Goal: Use online tool/utility: Utilize a website feature to perform a specific function

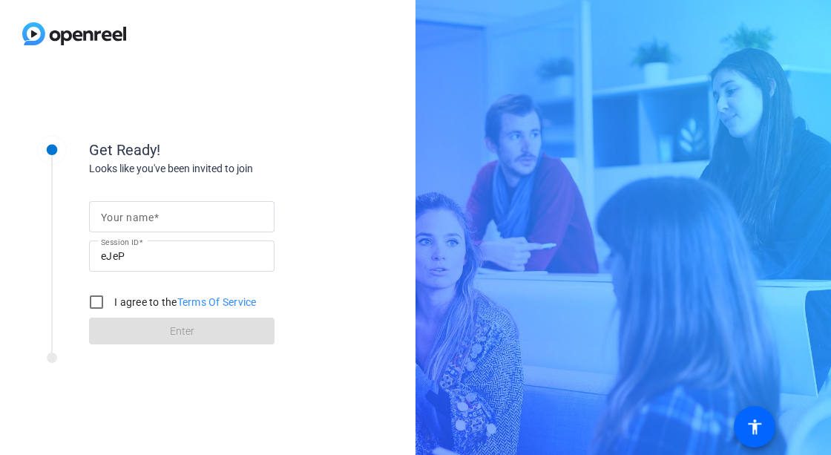
click at [145, 215] on mat-label "Your name" at bounding box center [127, 218] width 53 height 12
click at [145, 215] on input "Your name" at bounding box center [182, 217] width 162 height 18
type input "[PERSON_NAME]"
click at [218, 183] on div "Your name [PERSON_NAME] Session ID eJeP I agree to the Terms Of Service Enter" at bounding box center [237, 261] width 297 height 168
click at [99, 298] on input "I agree to the Terms Of Service" at bounding box center [97, 302] width 30 height 30
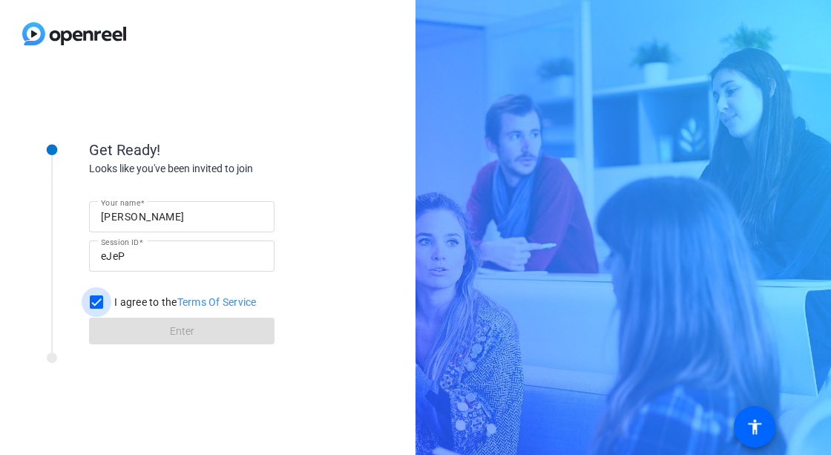
checkbox input "true"
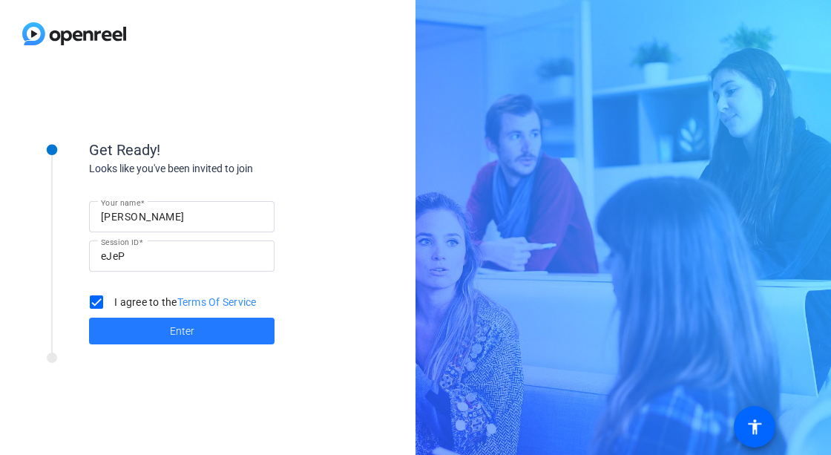
click at [170, 336] on span "Enter" at bounding box center [182, 332] width 24 height 16
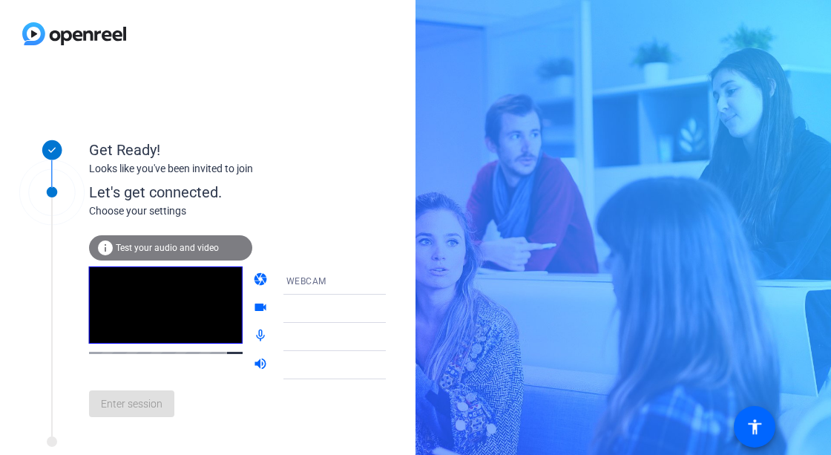
click at [173, 249] on span "Test your audio and video" at bounding box center [167, 248] width 103 height 10
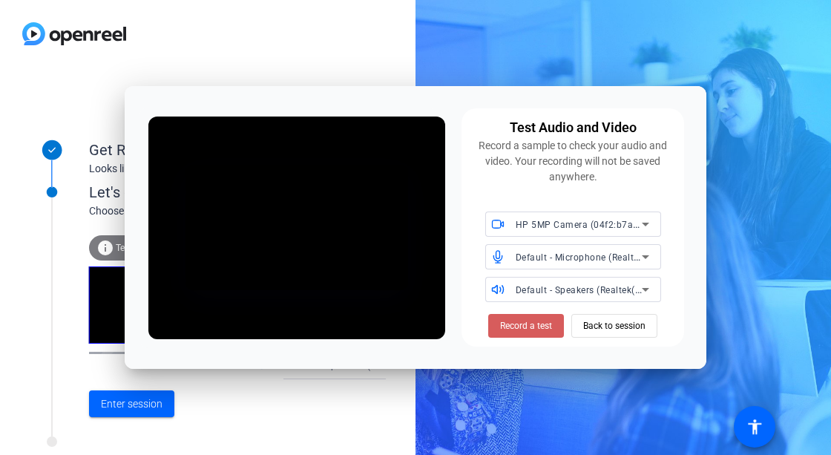
click at [514, 321] on span "Record a test" at bounding box center [526, 325] width 52 height 13
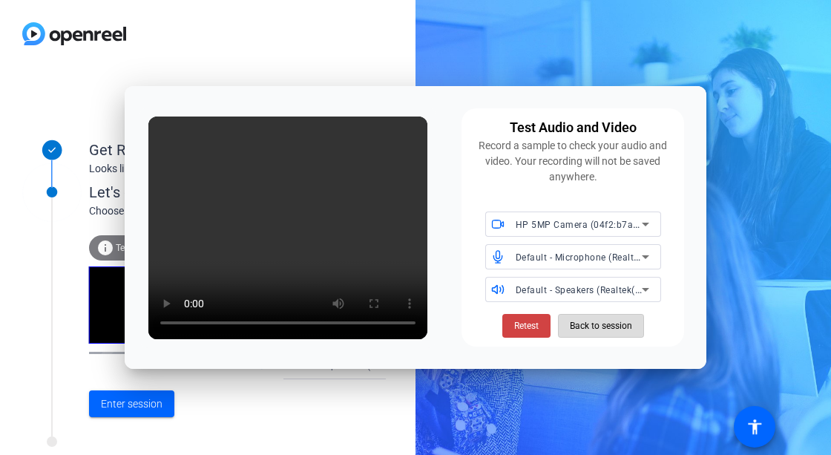
click at [603, 325] on span "Back to session" at bounding box center [601, 326] width 62 height 28
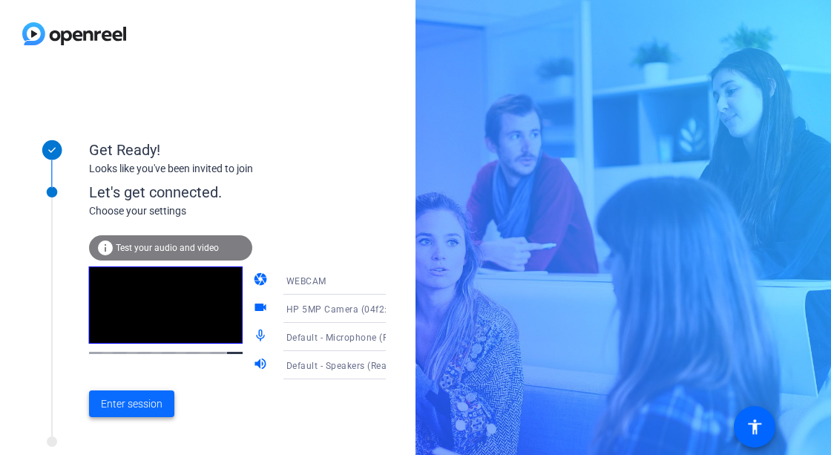
click at [133, 404] on span "Enter session" at bounding box center [132, 404] width 62 height 16
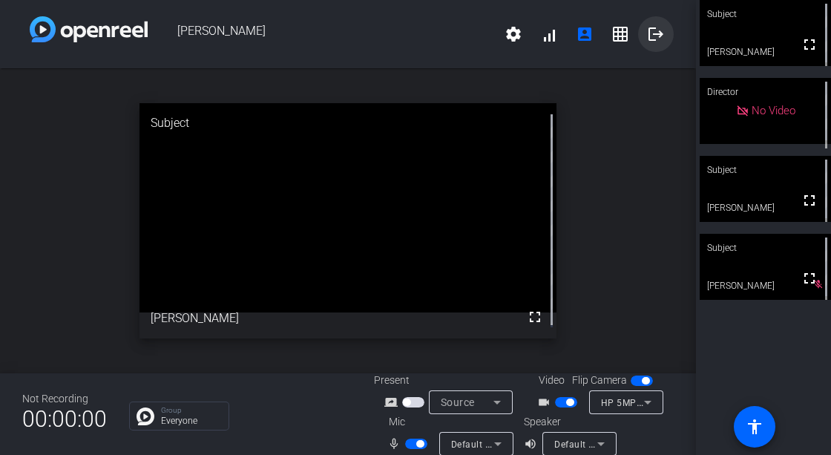
click at [649, 32] on mat-icon "logout" at bounding box center [656, 34] width 18 height 18
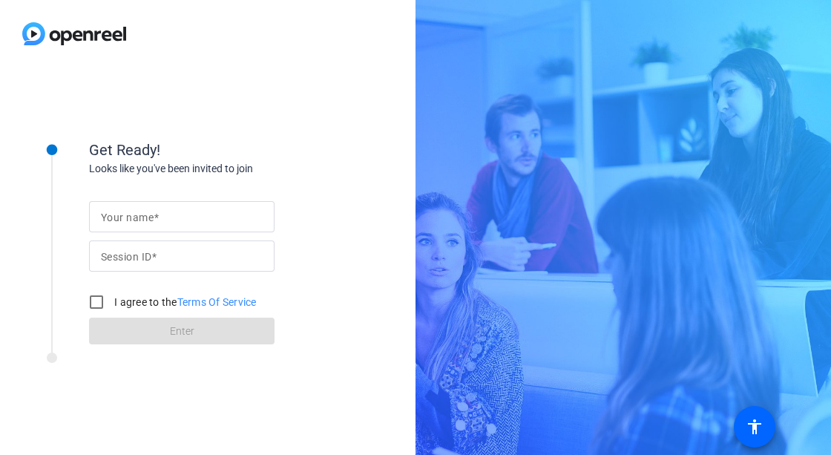
click at [142, 212] on mat-label "Your name" at bounding box center [127, 218] width 53 height 12
click at [142, 211] on input "Your name" at bounding box center [182, 217] width 162 height 18
click at [132, 212] on mat-label "Your name" at bounding box center [127, 218] width 53 height 12
click at [132, 212] on input "Your name" at bounding box center [182, 217] width 162 height 18
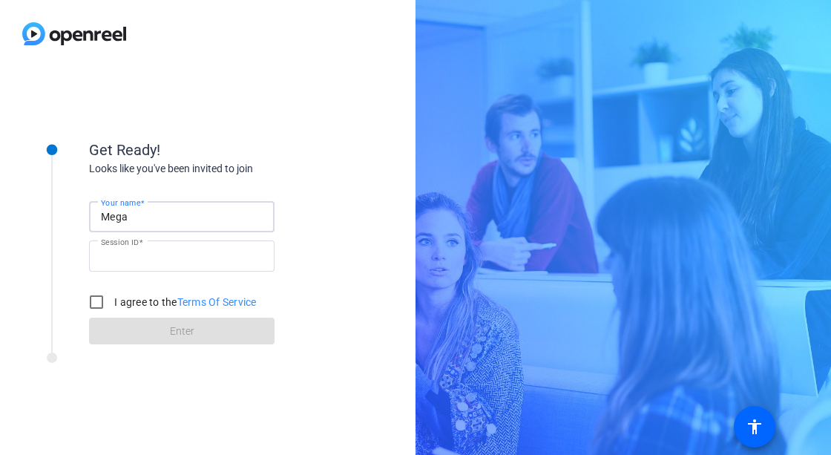
type input "[PERSON_NAME]"
type input "eJeP"
click at [101, 300] on input "I agree to the Terms Of Service" at bounding box center [97, 302] width 30 height 30
checkbox input "true"
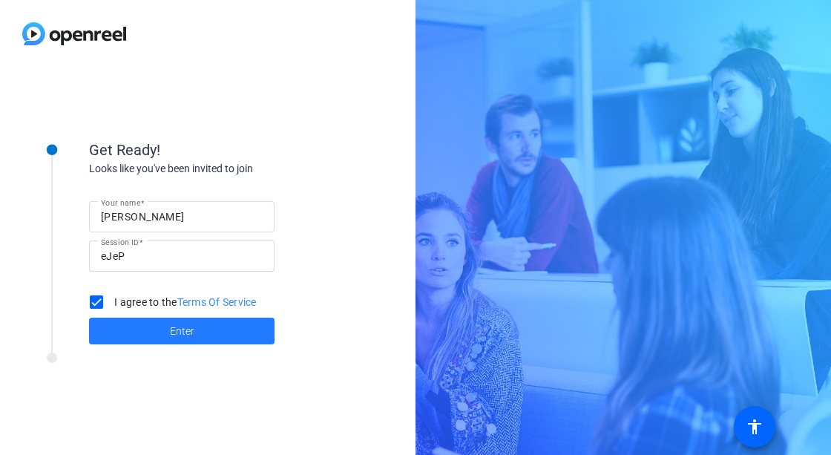
click at [193, 321] on span at bounding box center [182, 331] width 186 height 36
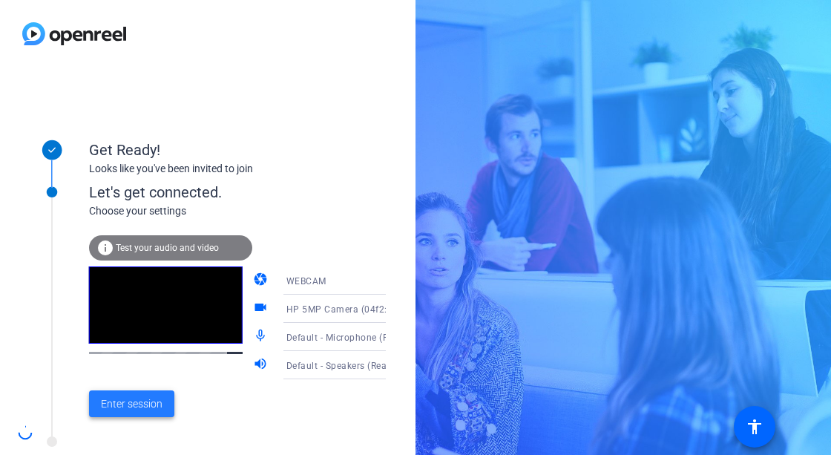
click at [130, 400] on span "Enter session" at bounding box center [132, 404] width 62 height 16
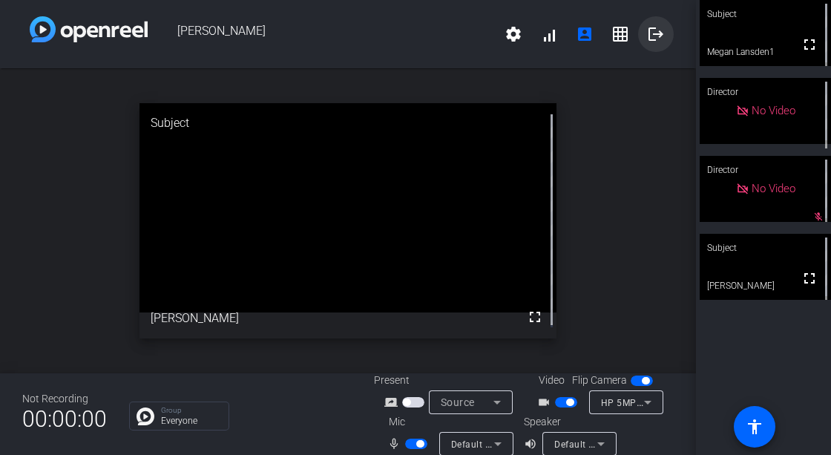
click at [647, 31] on mat-icon "logout" at bounding box center [656, 34] width 18 height 18
